Goal: Task Accomplishment & Management: Manage account settings

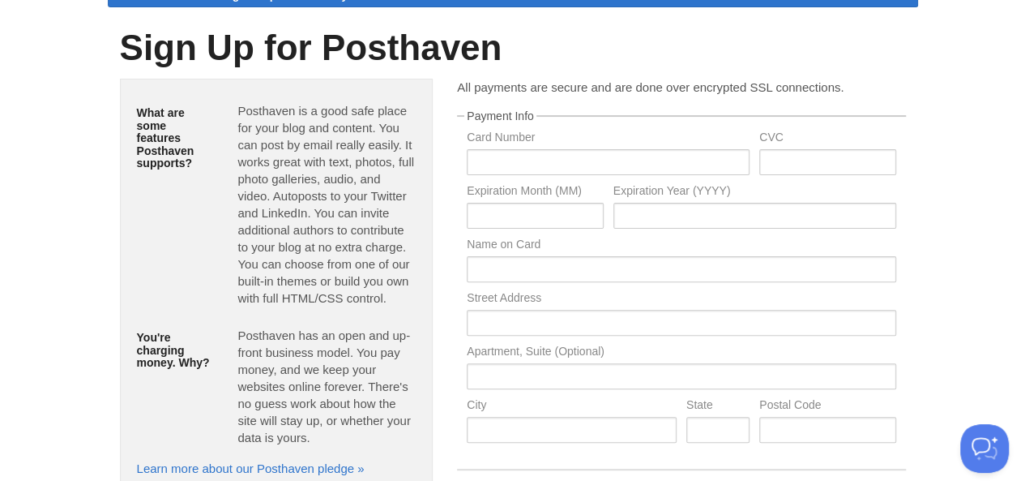
scroll to position [29, 0]
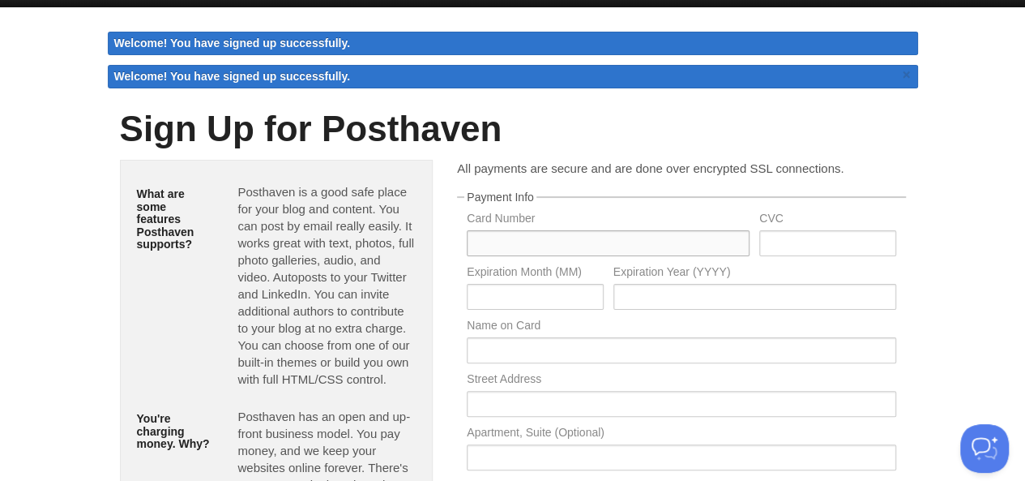
click at [518, 244] on input "text" at bounding box center [608, 243] width 283 height 26
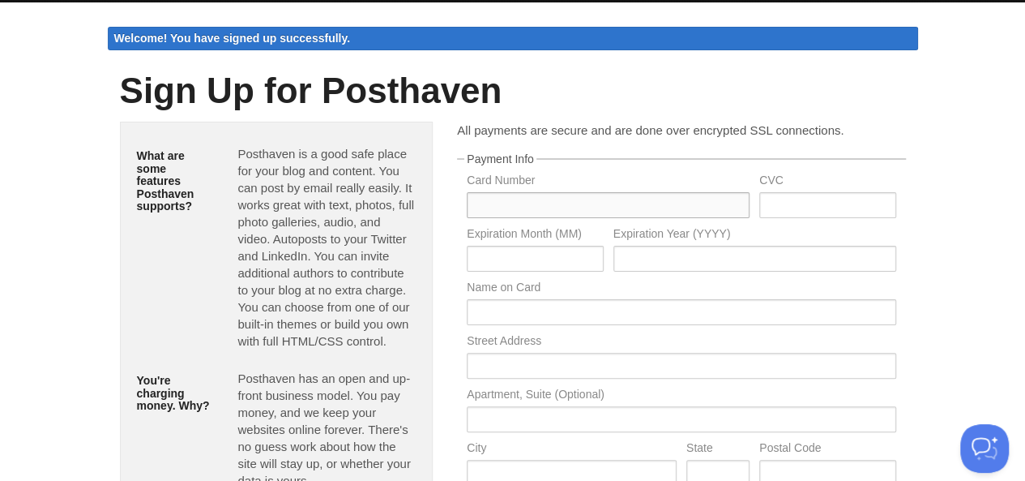
scroll to position [0, 0]
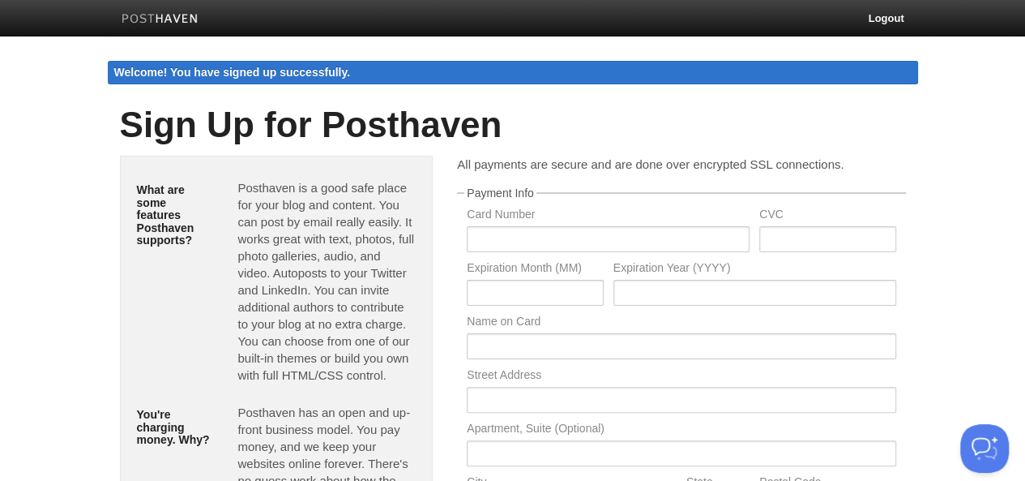
click at [564, 223] on label "Card Number" at bounding box center [608, 215] width 283 height 15
click at [755, 236] on div "CVC" at bounding box center [828, 234] width 146 height 53
click at [156, 15] on img at bounding box center [160, 20] width 77 height 12
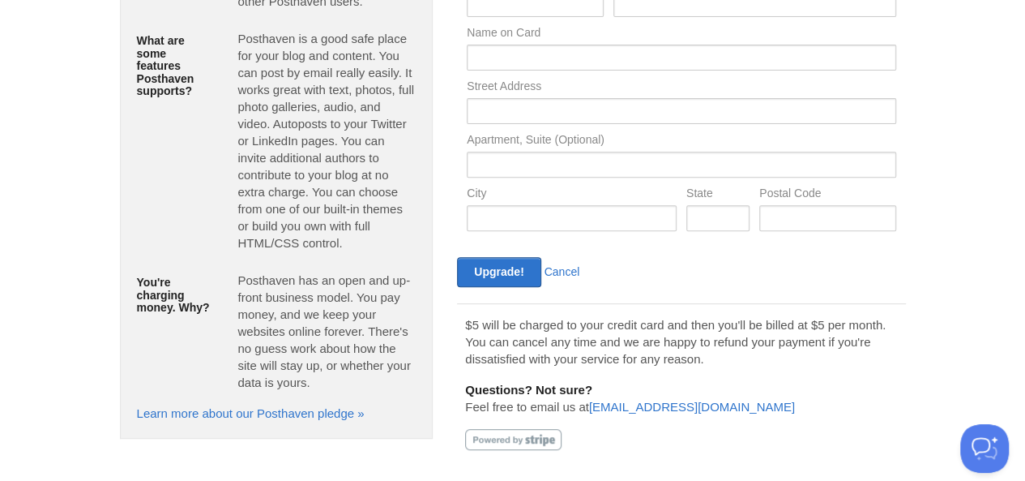
scroll to position [267, 0]
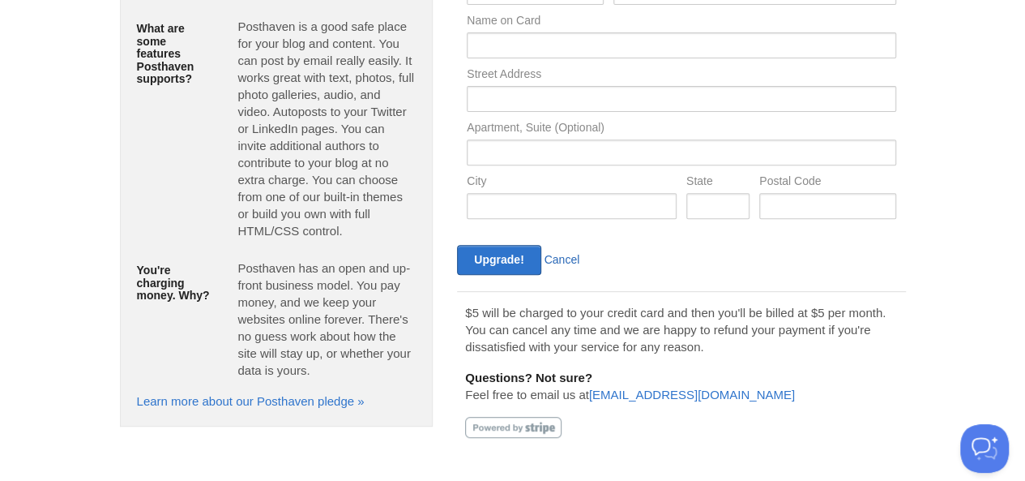
click at [563, 254] on link "Cancel" at bounding box center [563, 259] width 36 height 13
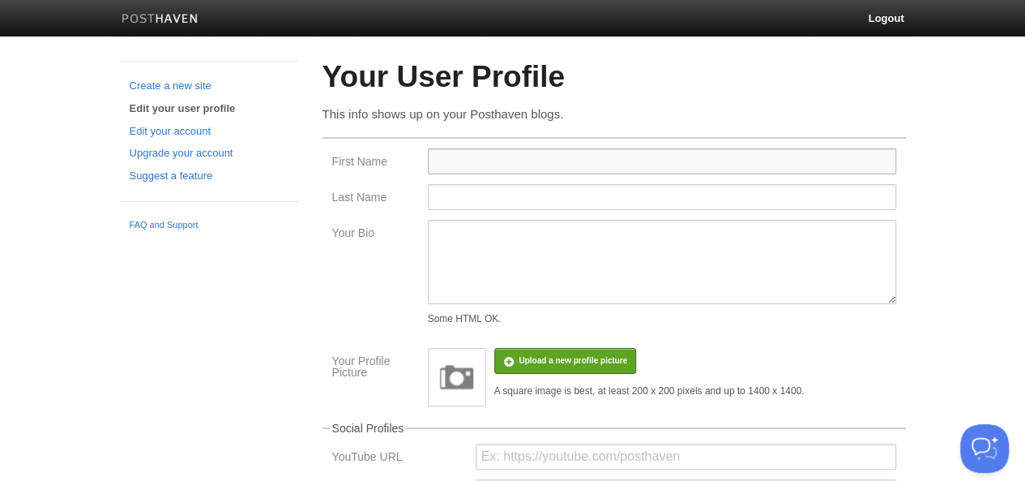
click at [501, 162] on input "First Name" at bounding box center [662, 161] width 468 height 26
type input "Dewald"
click at [500, 190] on input "Last Name" at bounding box center [662, 197] width 468 height 26
type input "Brevis"
click at [485, 259] on textarea "Your Bio" at bounding box center [662, 262] width 468 height 84
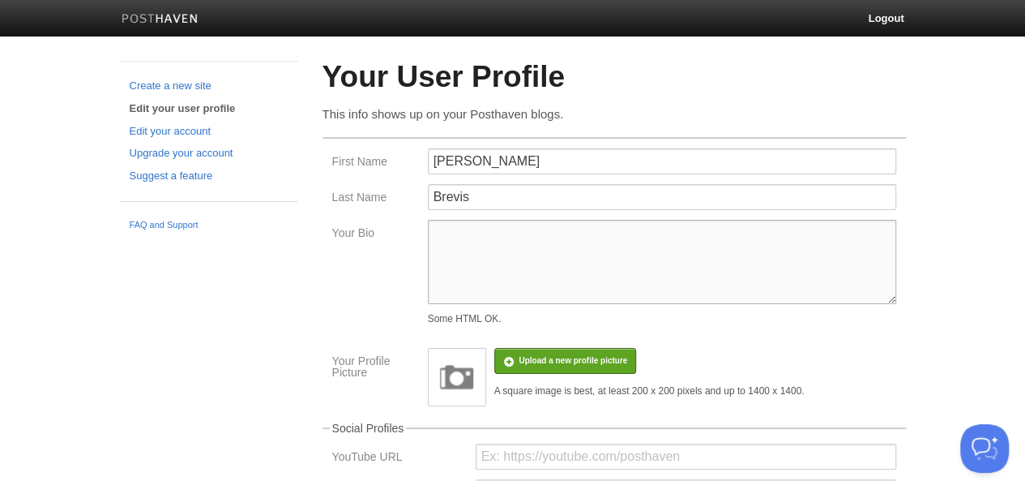
click at [471, 269] on textarea "Your Bio" at bounding box center [662, 262] width 468 height 84
paste textarea "Gold-Pegged Crypto Consultant 📊⚡ | Guiding investors through stable, gold-pegge…"
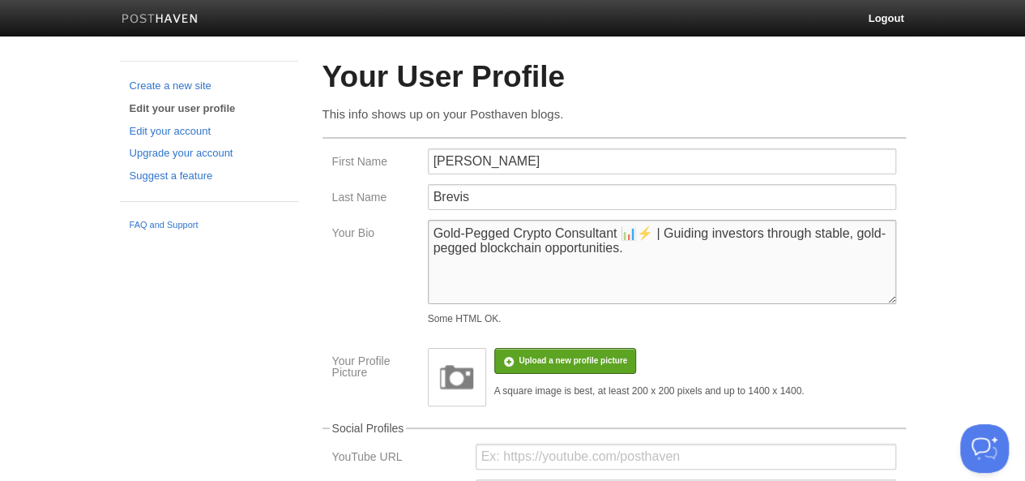
paste textarea "https://swagg.gold/gold-pegged-crypto-stablecoin"
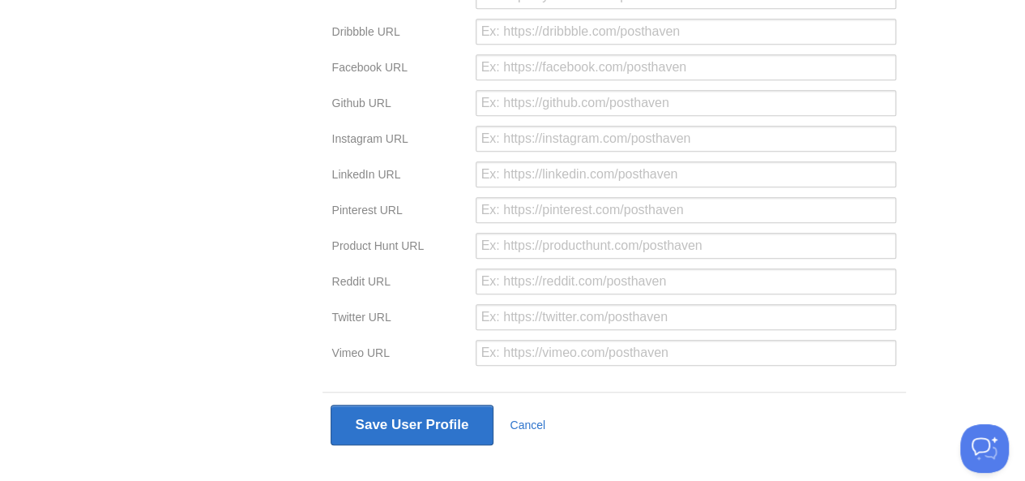
scroll to position [485, 0]
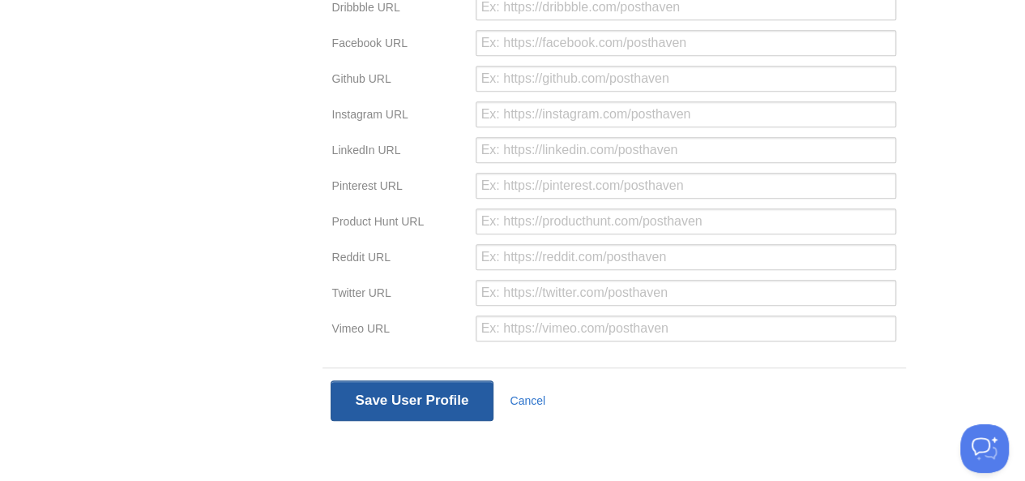
type textarea "Gold-Pegged Crypto Consultant 📊⚡ | Guiding investors through stable, gold-pegge…"
click at [449, 390] on button "Save User Profile" at bounding box center [413, 400] width 164 height 41
